Goal: Navigation & Orientation: Find specific page/section

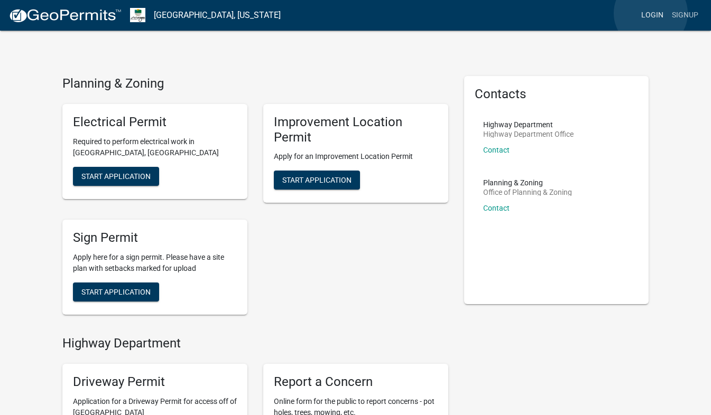
click at [650, 13] on link "Login" at bounding box center [652, 15] width 31 height 20
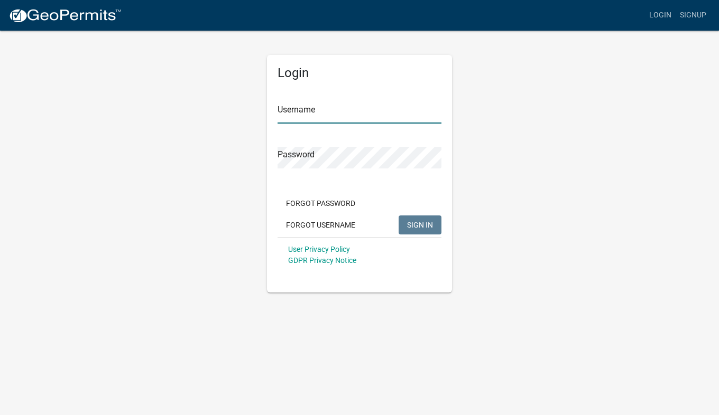
type input "[EMAIL_ADDRESS][DOMAIN_NAME]"
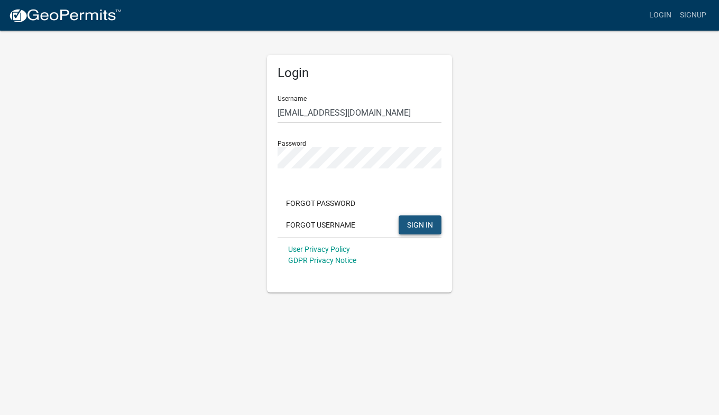
click at [419, 220] on button "SIGN IN" at bounding box center [419, 225] width 43 height 19
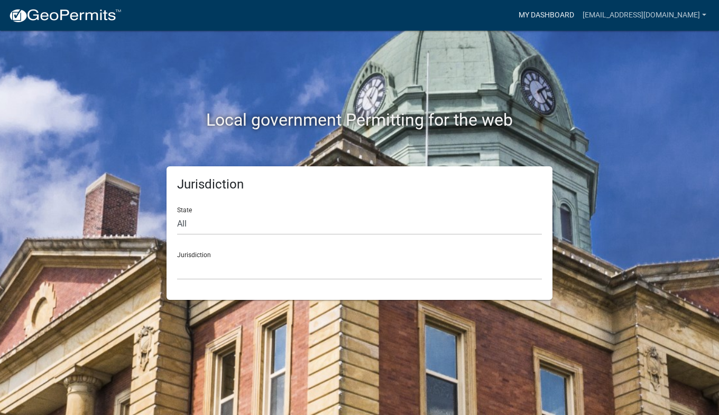
click at [556, 16] on link "My Dashboard" at bounding box center [546, 15] width 64 height 20
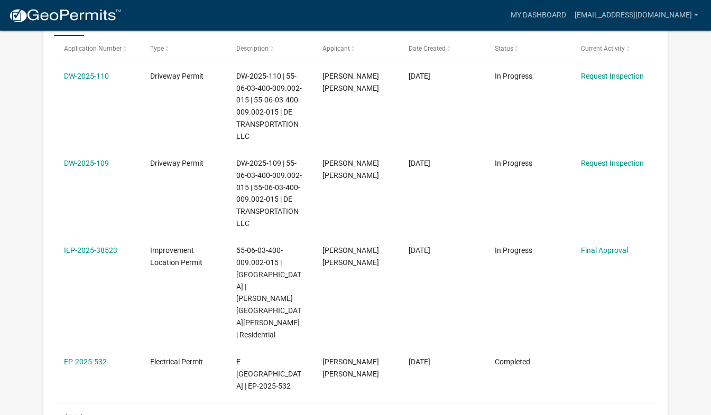
scroll to position [200, 0]
